Goal: Task Accomplishment & Management: Manage account settings

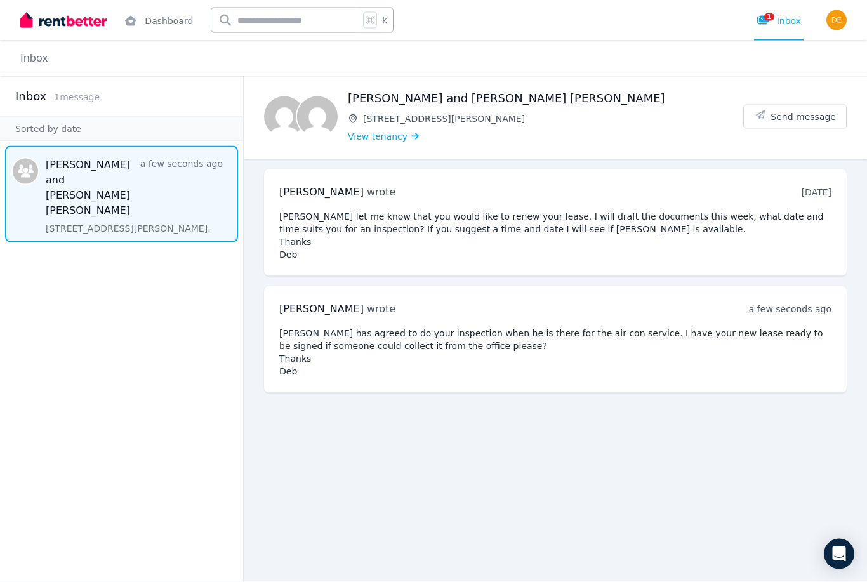
scroll to position [41, 0]
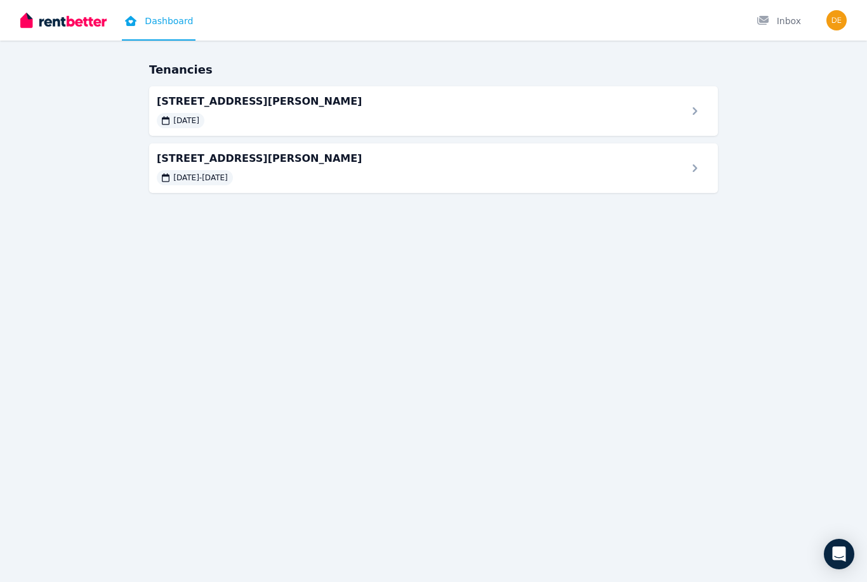
click at [650, 102] on span "[STREET_ADDRESS][PERSON_NAME]" at bounding box center [418, 101] width 523 height 15
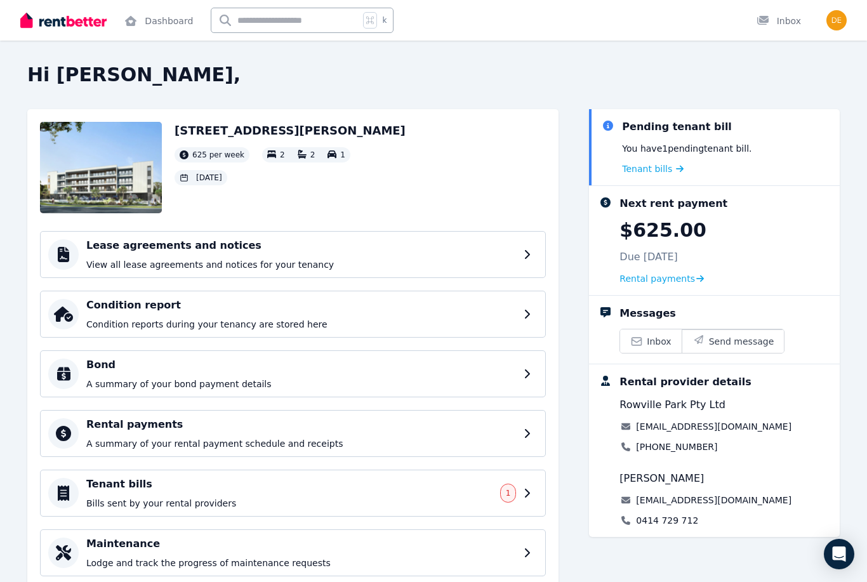
click at [658, 169] on span "Tenant bills" at bounding box center [647, 168] width 50 height 13
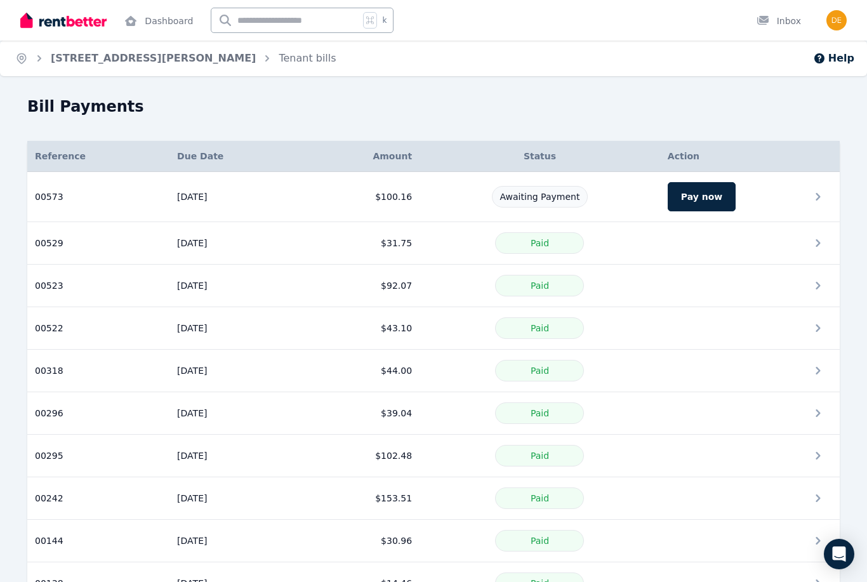
click at [812, 195] on td "Pay now" at bounding box center [750, 197] width 180 height 50
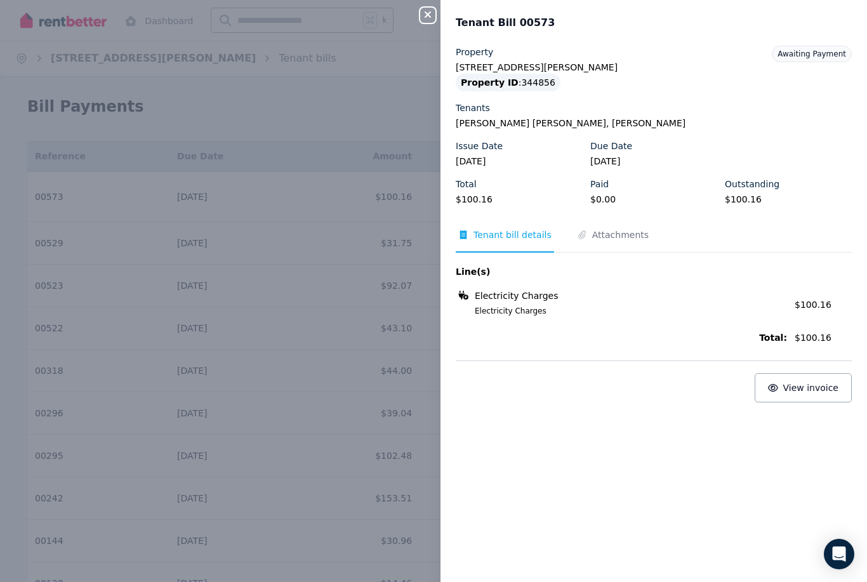
click at [424, 15] on icon "button" at bounding box center [427, 15] width 15 height 10
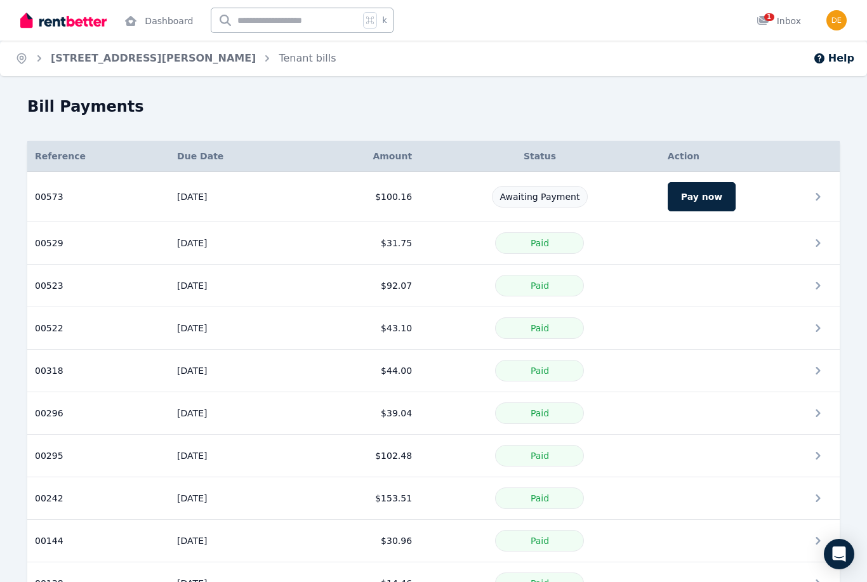
click at [780, 15] on div "1 Inbox" at bounding box center [778, 21] width 44 height 13
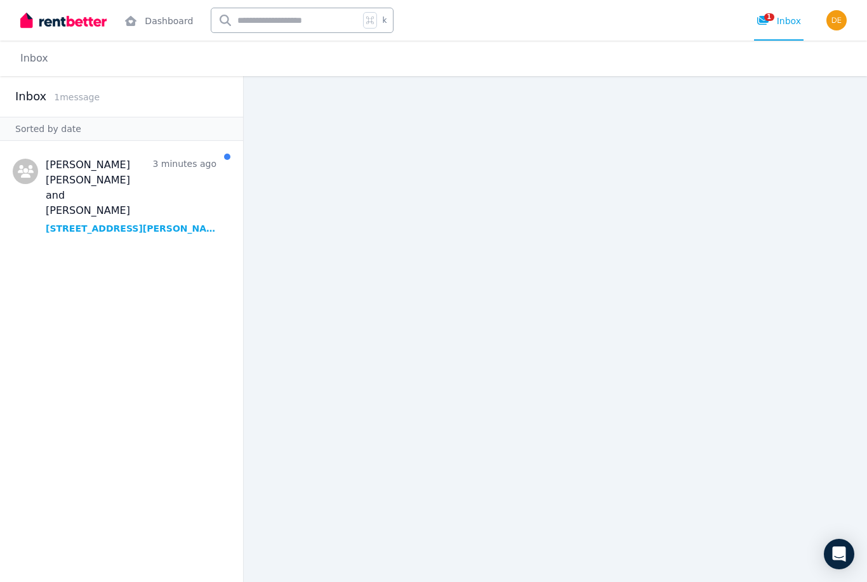
click at [81, 180] on span "Message list" at bounding box center [121, 194] width 243 height 96
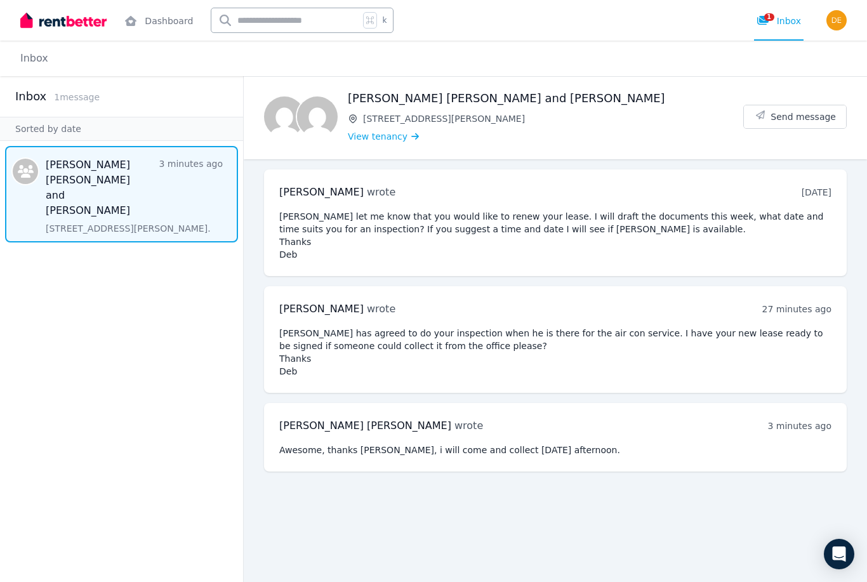
scroll to position [41, 0]
